Goal: Task Accomplishment & Management: Use online tool/utility

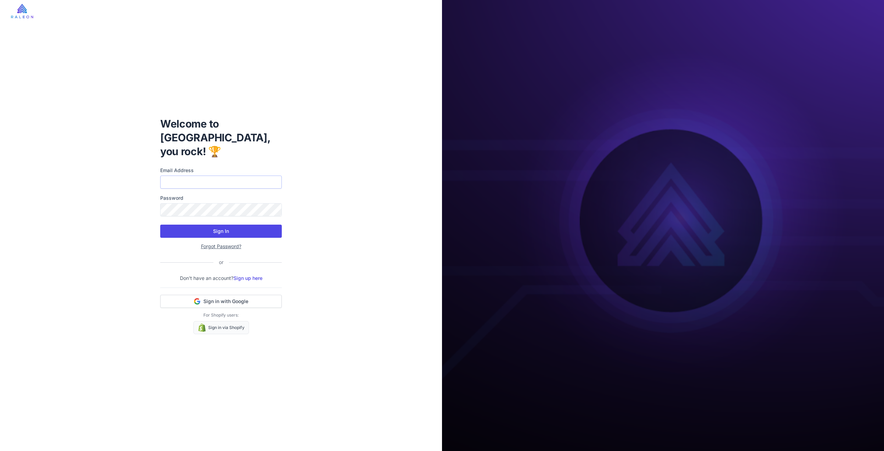
type input "**********"
click at [208, 225] on button "Sign In" at bounding box center [221, 231] width 122 height 13
